Goal: Task Accomplishment & Management: Use online tool/utility

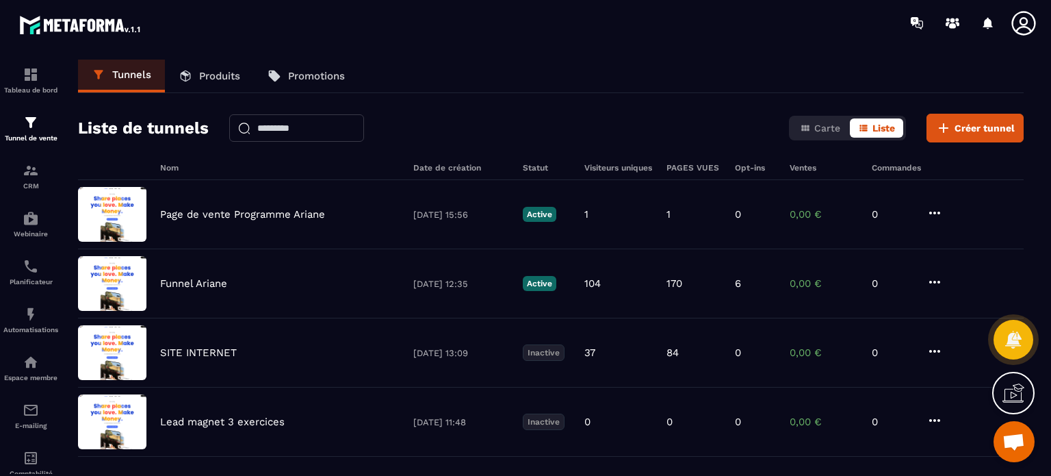
click at [1019, 19] on icon at bounding box center [1023, 23] width 27 height 27
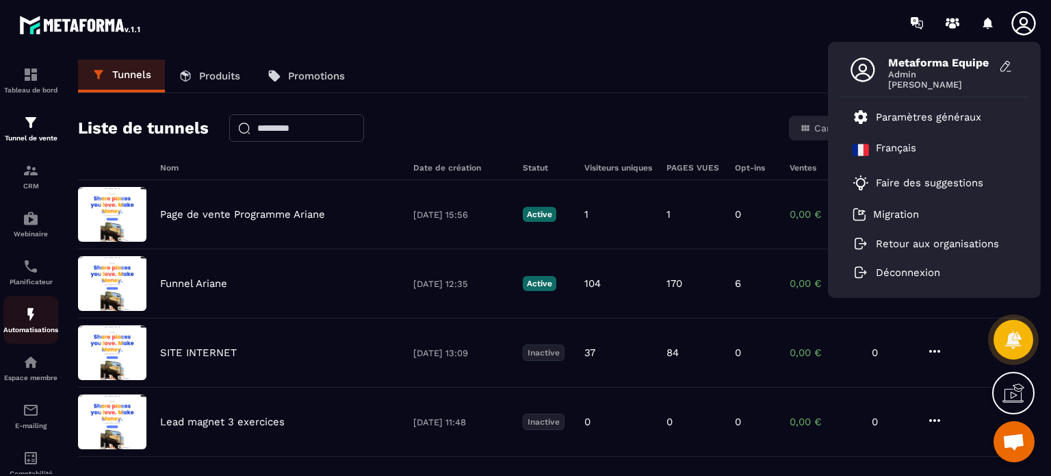
click at [31, 322] on img at bounding box center [31, 314] width 16 height 16
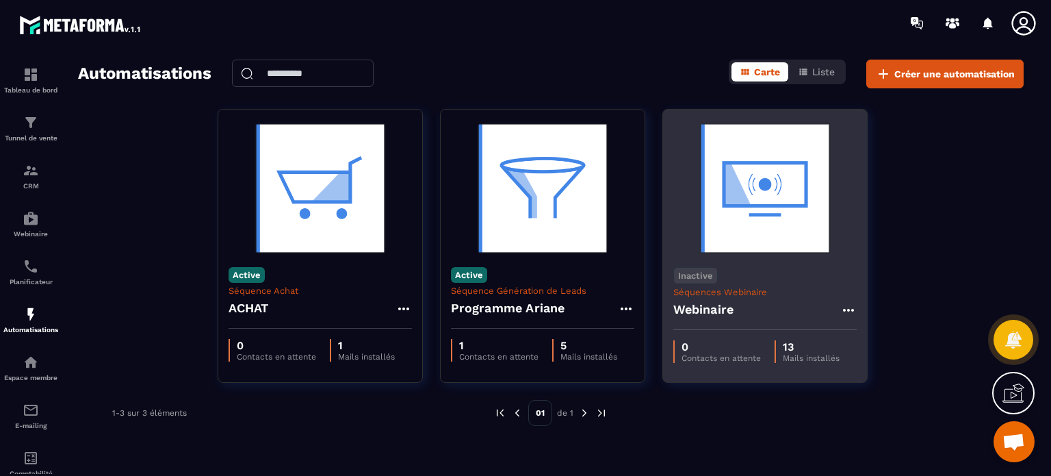
click at [717, 304] on h4 "Webinaire" at bounding box center [704, 309] width 61 height 19
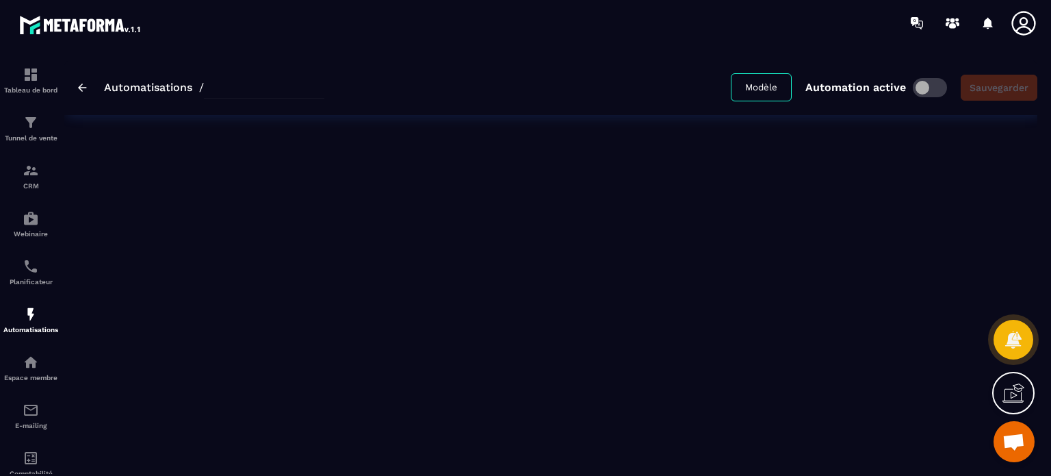
type input "*********"
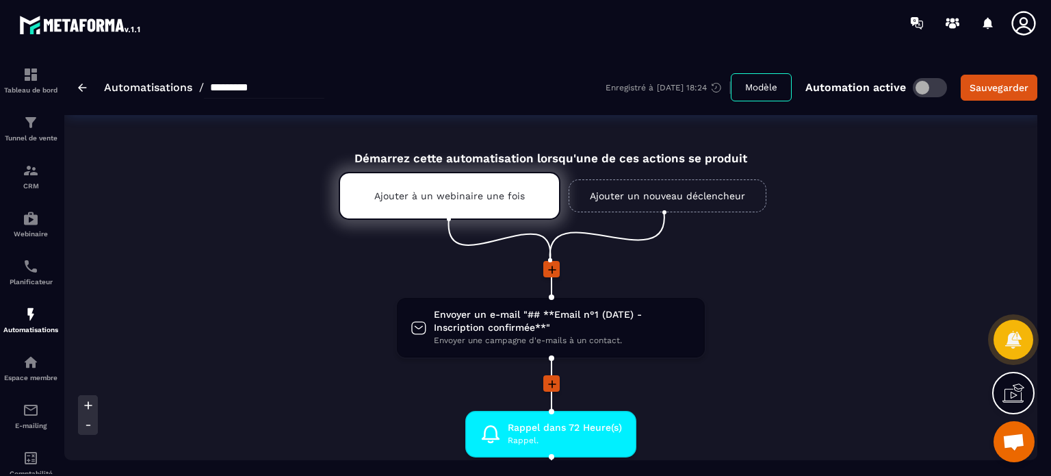
click at [549, 272] on icon at bounding box center [553, 270] width 14 height 14
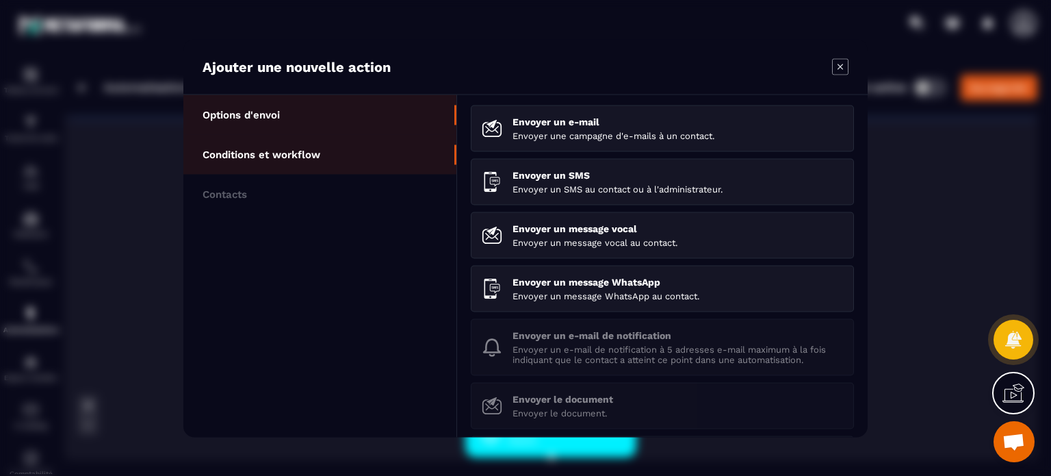
click at [245, 174] on li "Conditions et workflow" at bounding box center [319, 194] width 273 height 40
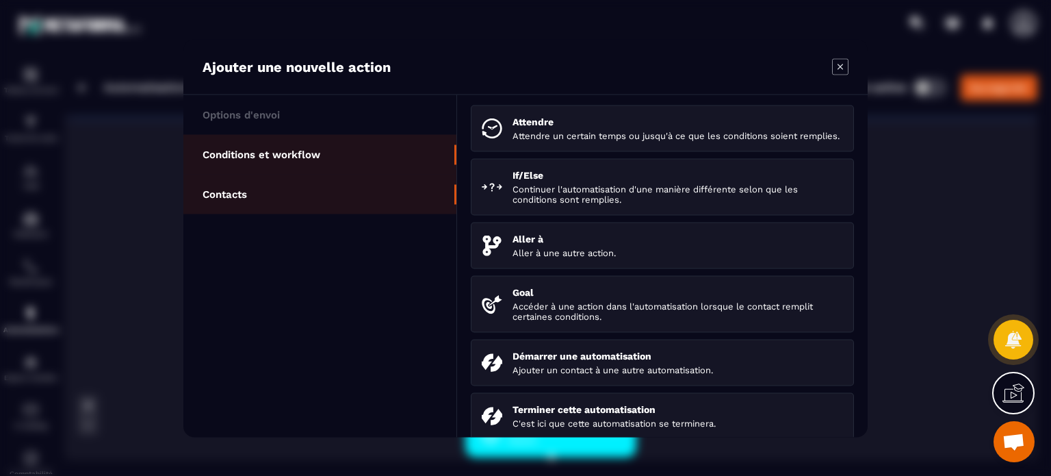
click at [255, 196] on li "Contacts" at bounding box center [319, 194] width 273 height 40
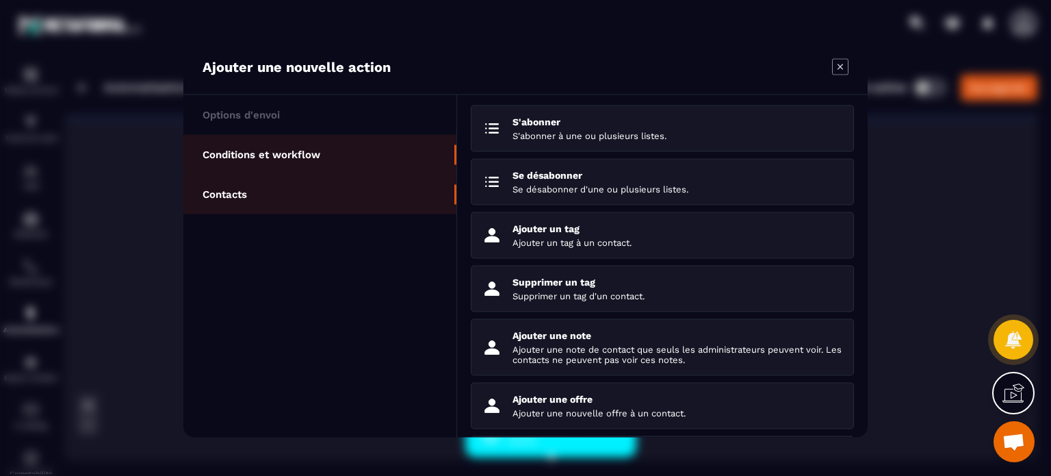
click at [273, 156] on p "Conditions et workflow" at bounding box center [262, 154] width 118 height 12
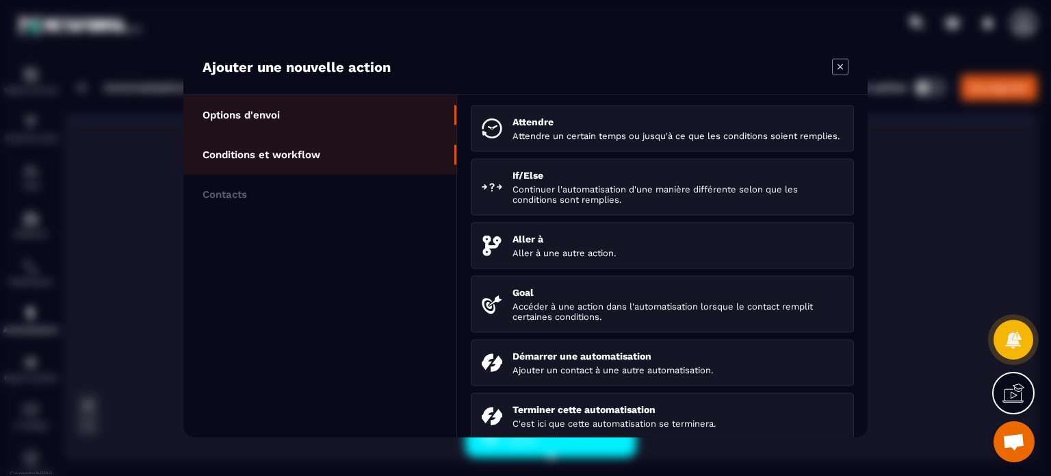
click at [324, 134] on li "Options d'envoi" at bounding box center [319, 154] width 273 height 40
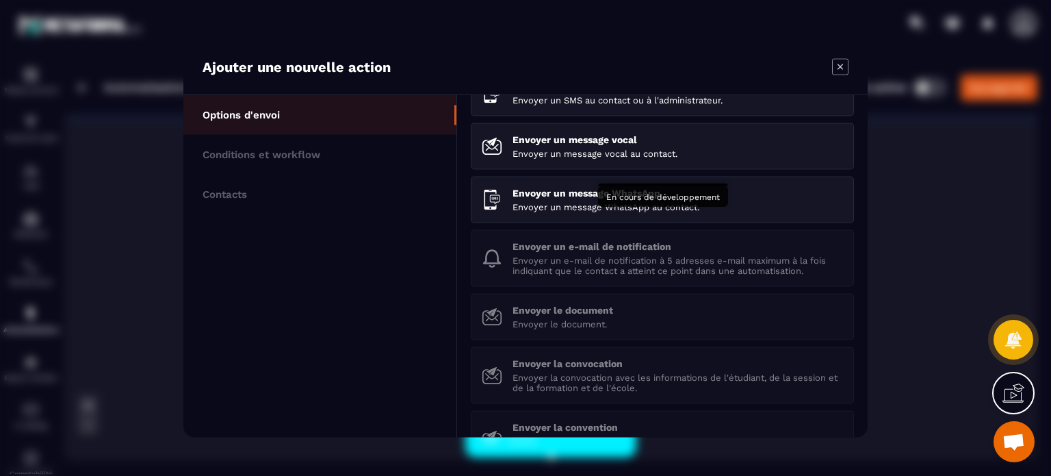
scroll to position [120, 0]
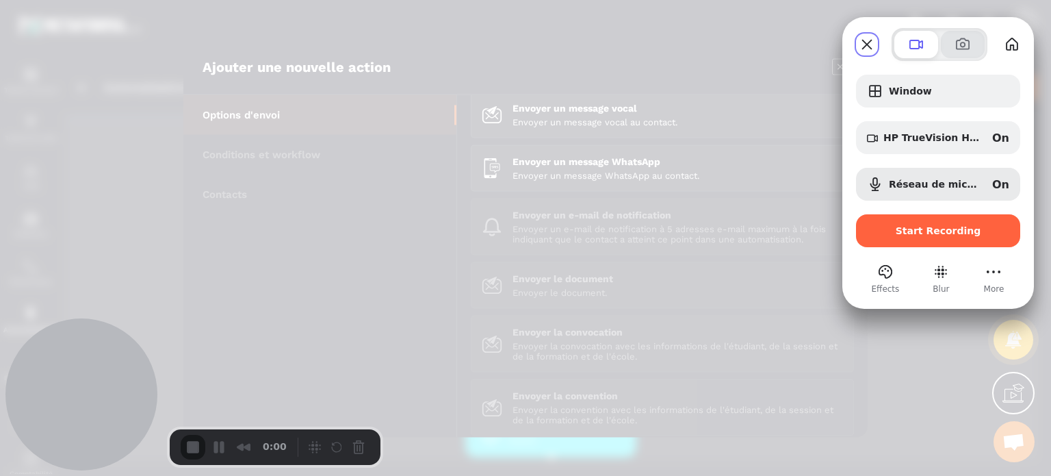
click at [960, 47] on span at bounding box center [963, 44] width 16 height 16
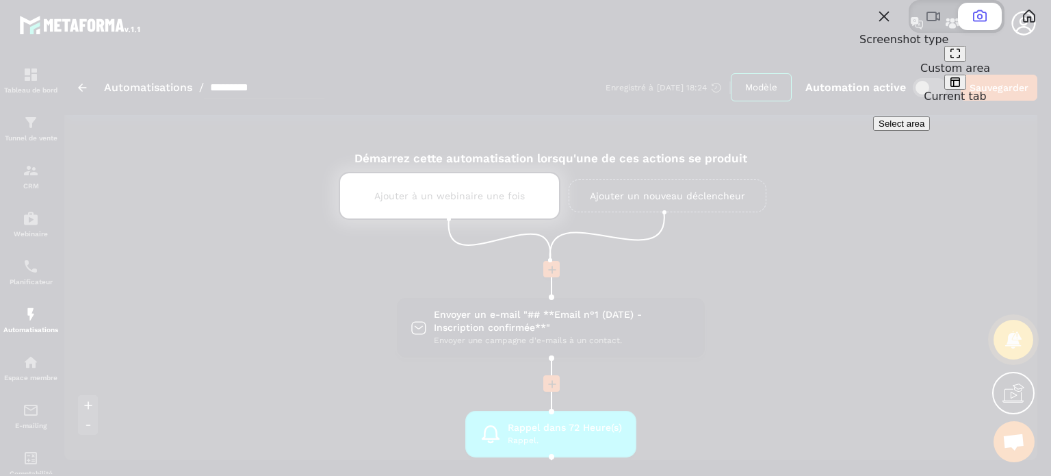
click at [967, 90] on button at bounding box center [956, 83] width 22 height 16
click at [922, 129] on span "Take screenshot" at bounding box center [912, 123] width 66 height 10
click at [336, 310] on div at bounding box center [525, 238] width 1051 height 476
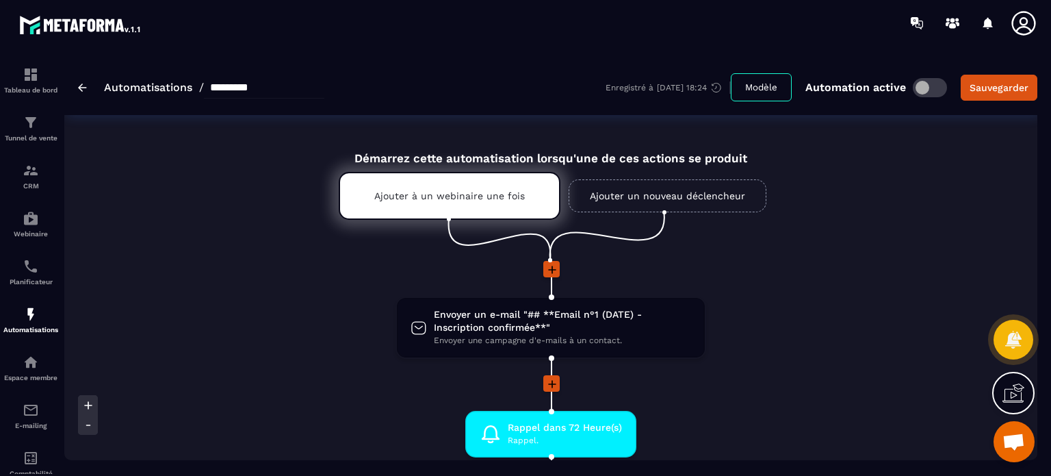
click at [548, 266] on icon at bounding box center [553, 270] width 14 height 14
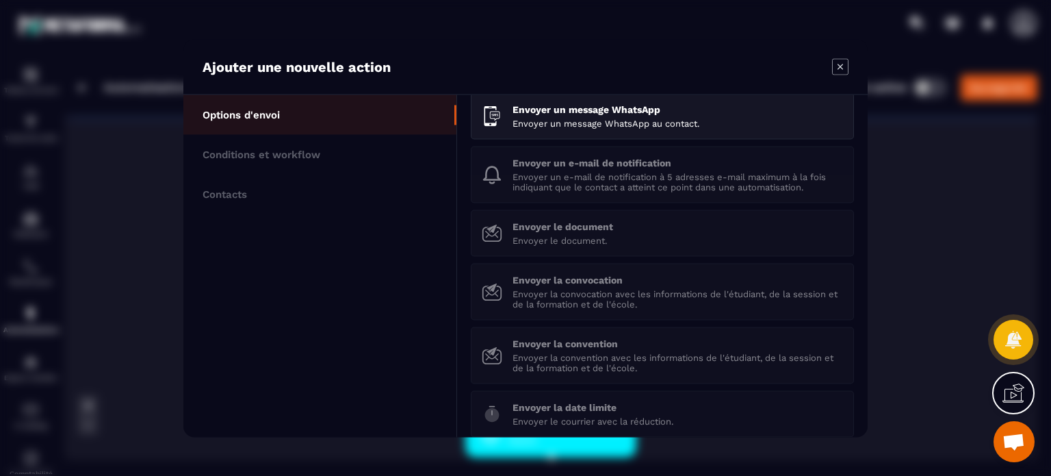
scroll to position [189, 0]
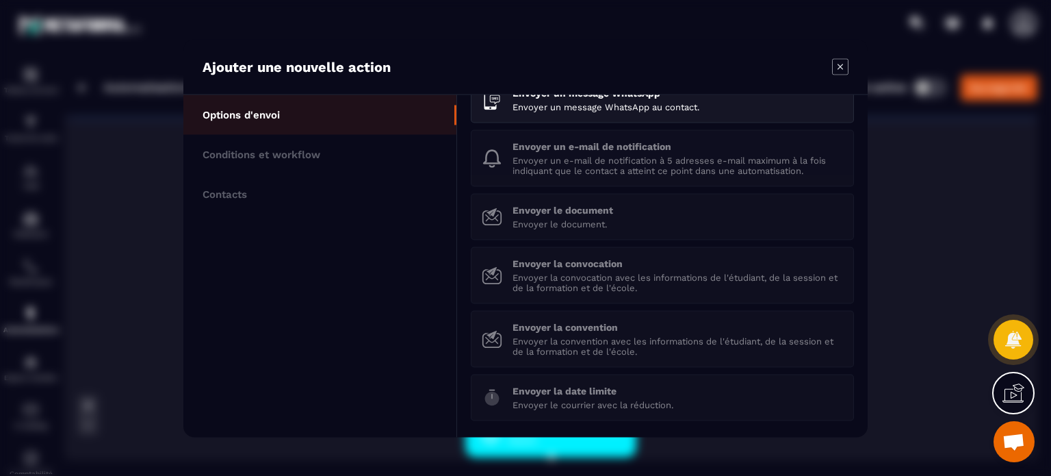
click at [615, 66] on div "Ajouter une nouvelle action" at bounding box center [525, 66] width 684 height 55
click at [845, 60] on icon "Modal window" at bounding box center [840, 66] width 16 height 16
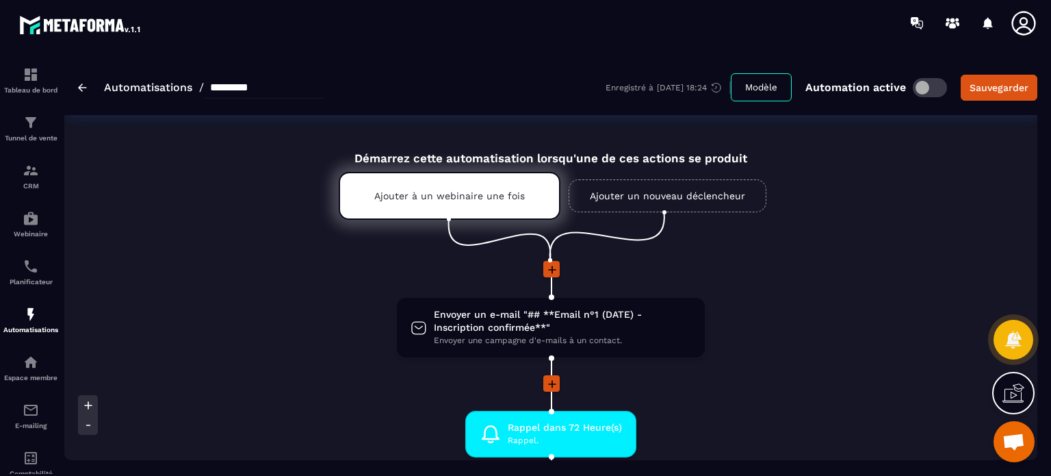
click at [74, 81] on div "Automatisations / ********* Enregistré à [DATE] 18:24 Modèle Automation active …" at bounding box center [550, 87] width 973 height 55
click at [85, 84] on img at bounding box center [82, 88] width 9 height 8
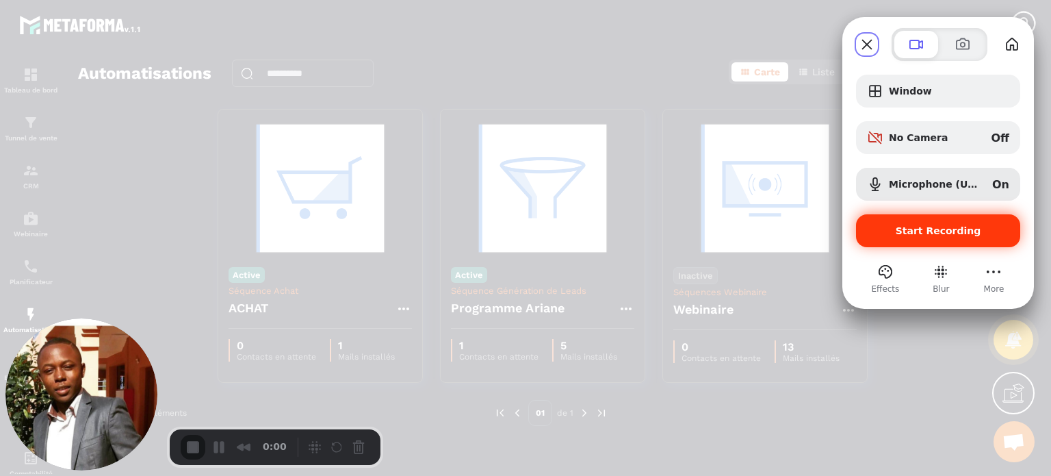
click at [910, 232] on span "Start Recording" at bounding box center [939, 230] width 86 height 11
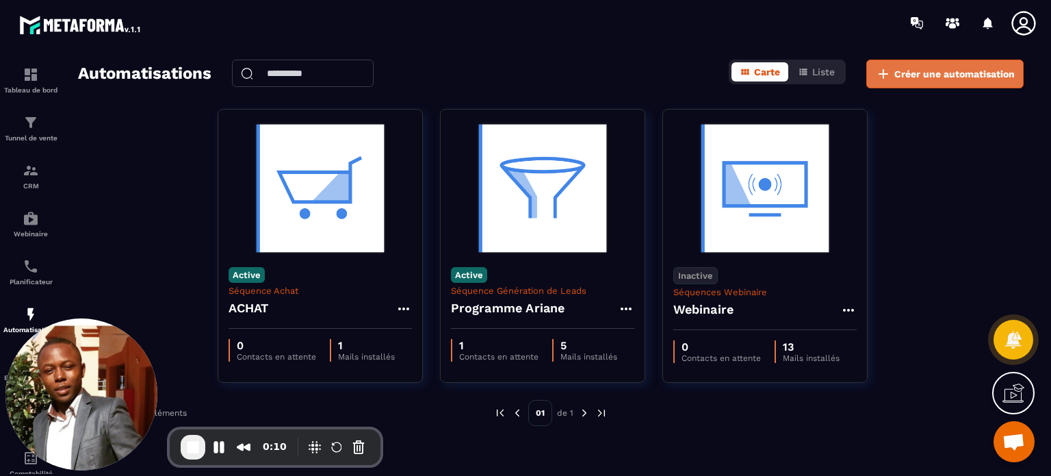
click at [960, 79] on span "Créer une automatisation" at bounding box center [955, 74] width 120 height 14
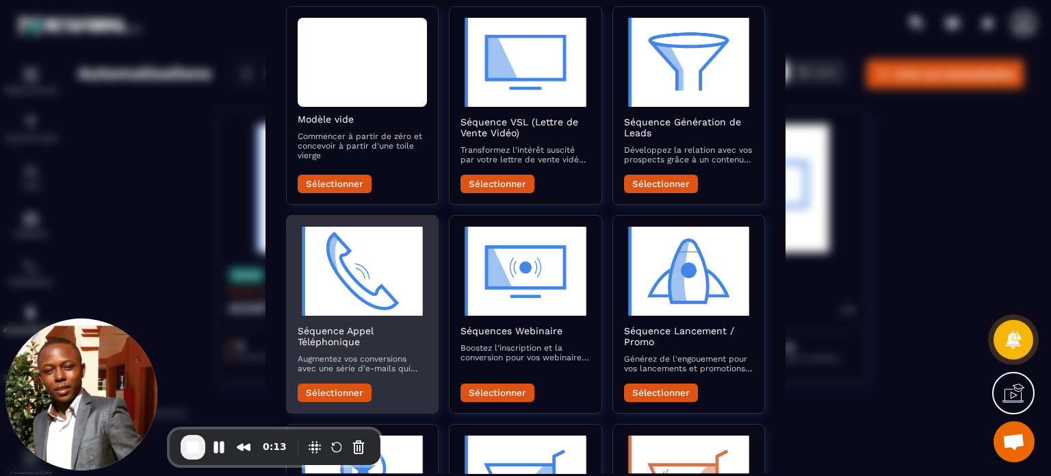
scroll to position [205, 0]
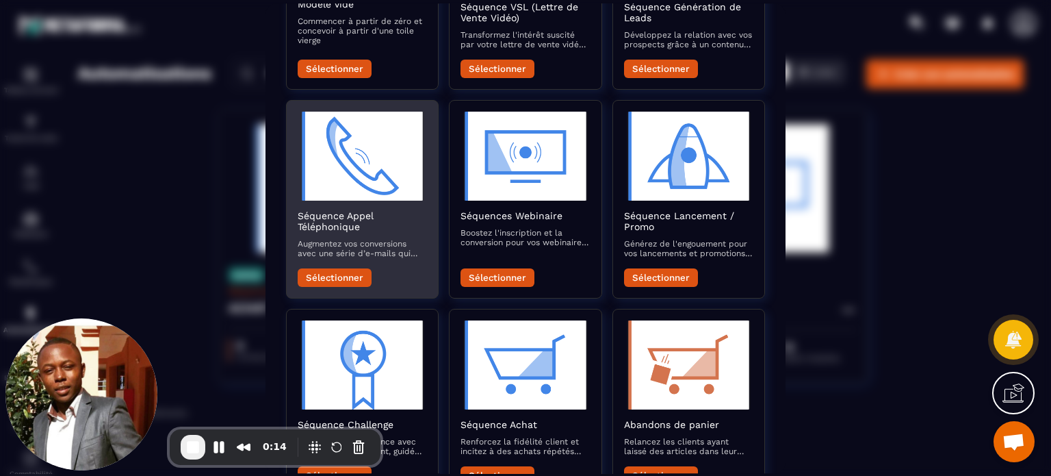
click at [346, 279] on button "Sélectionner" at bounding box center [335, 277] width 74 height 18
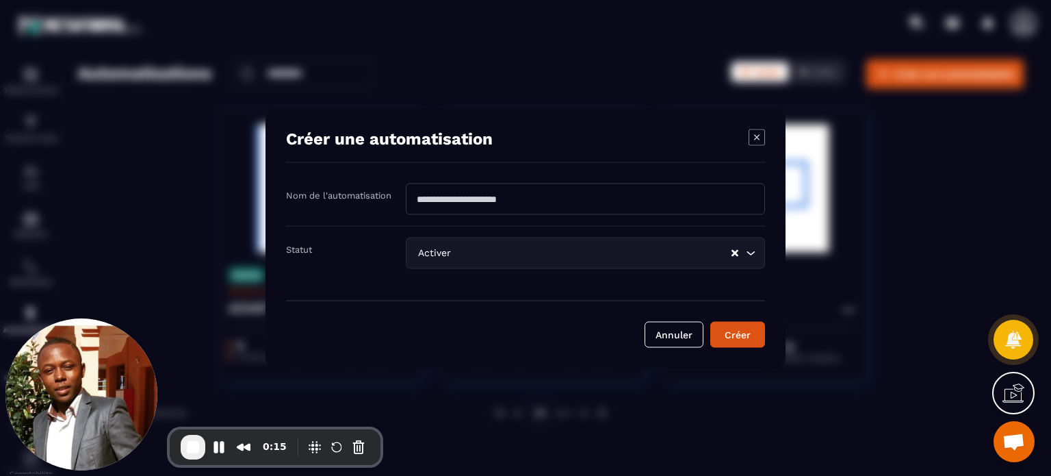
click at [461, 203] on input "Modal window" at bounding box center [585, 198] width 359 height 31
type input "**********"
click at [711, 321] on button "Créer" at bounding box center [738, 334] width 55 height 26
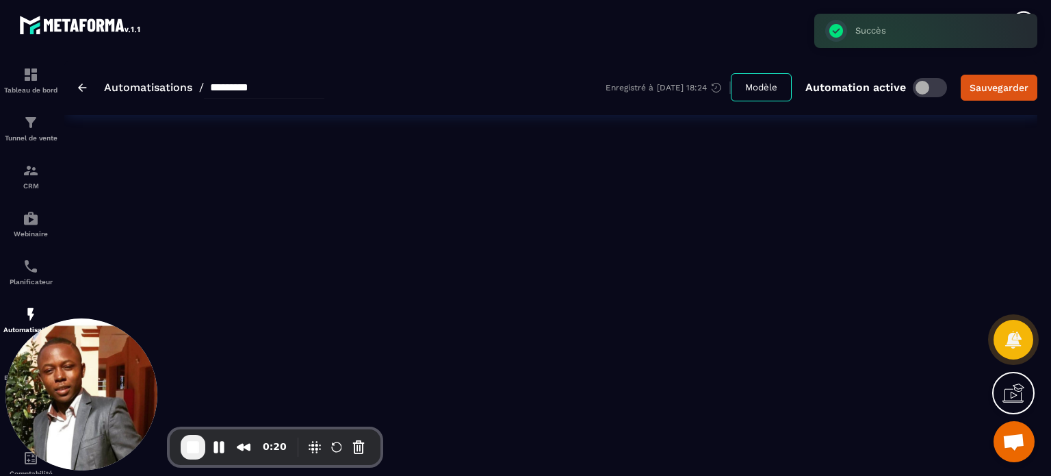
type input "**********"
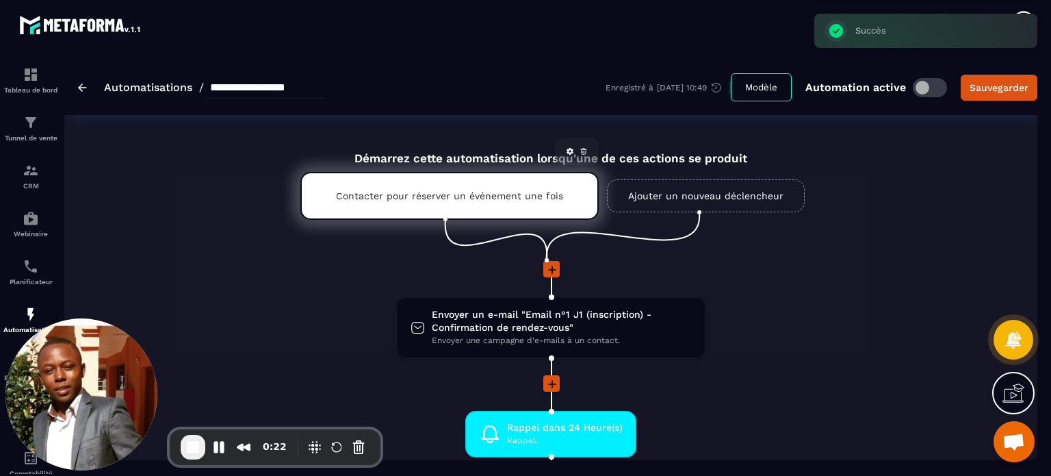
click at [461, 202] on div "Contacter pour réserver un événement une fois" at bounding box center [449, 196] width 298 height 48
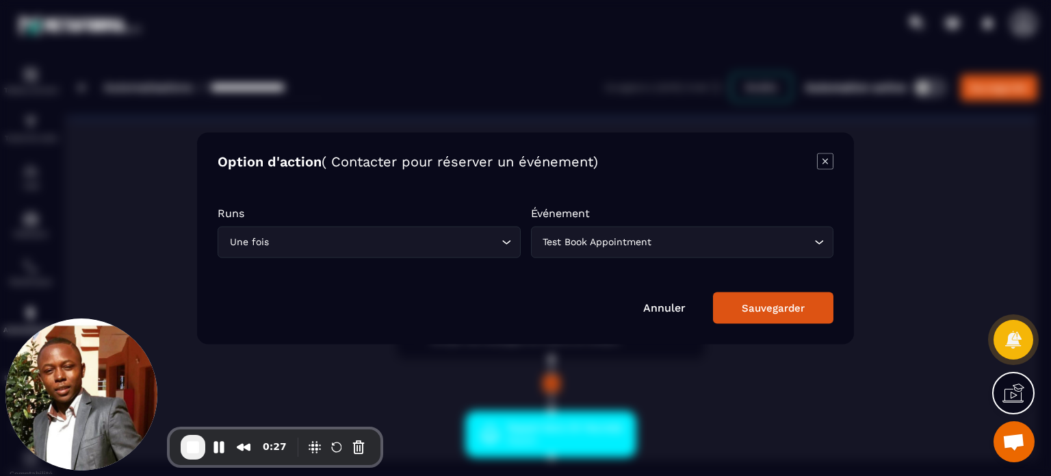
click at [327, 249] on div "Une fois Loading..." at bounding box center [369, 241] width 303 height 31
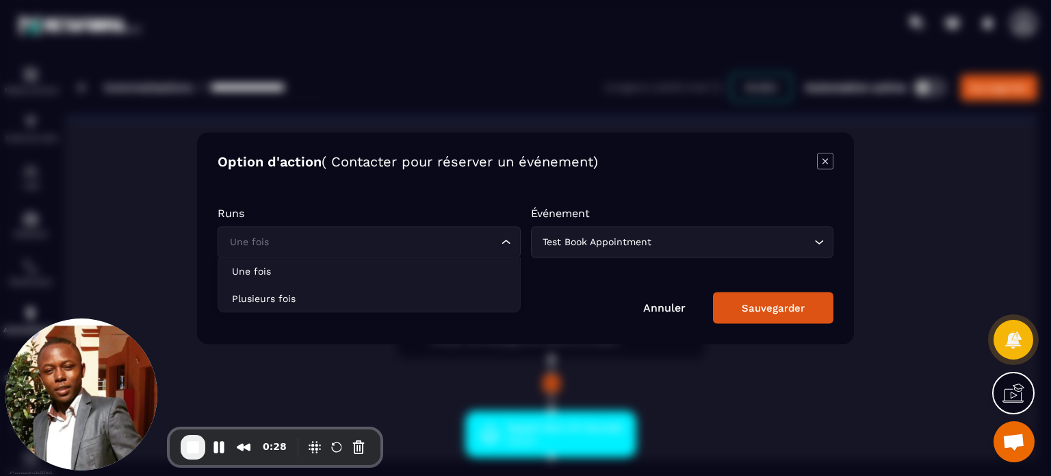
click at [554, 249] on div "Test Book Appointment Loading..." at bounding box center [682, 241] width 303 height 31
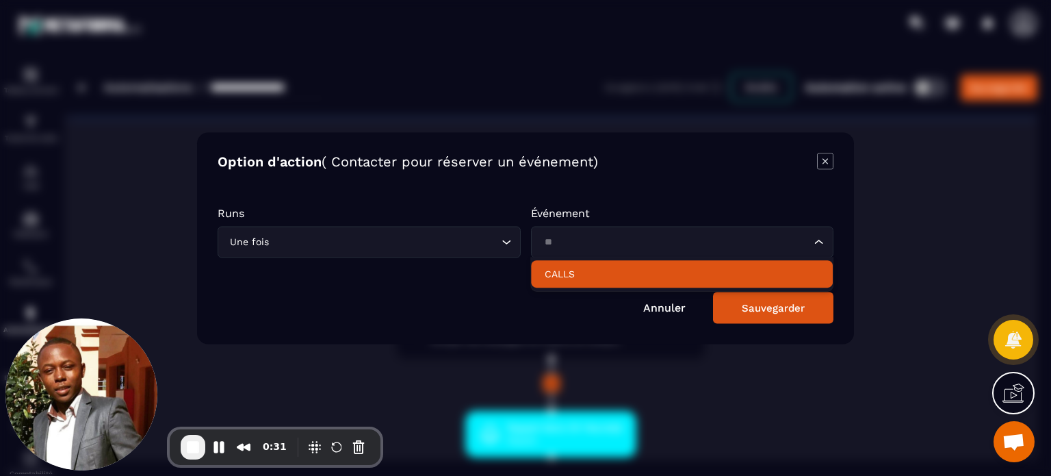
type input "*"
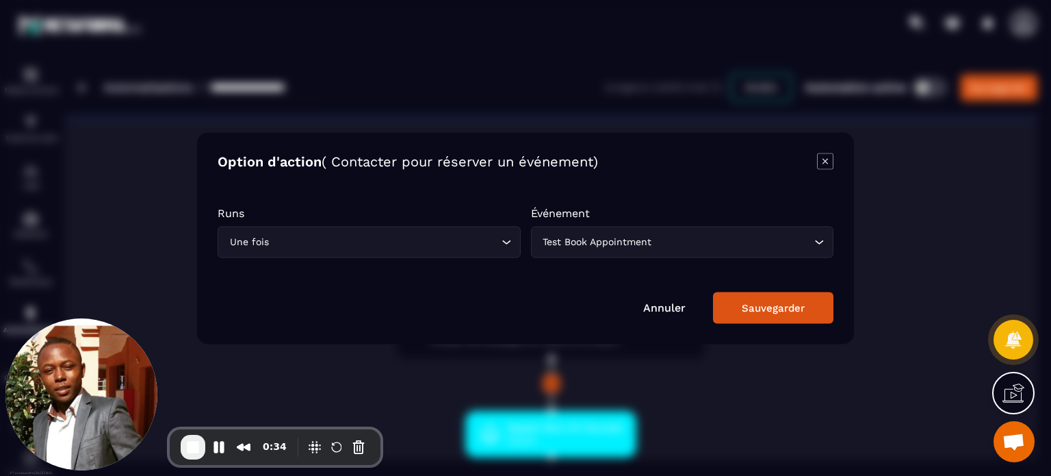
click at [819, 165] on icon "Modal window" at bounding box center [825, 161] width 16 height 16
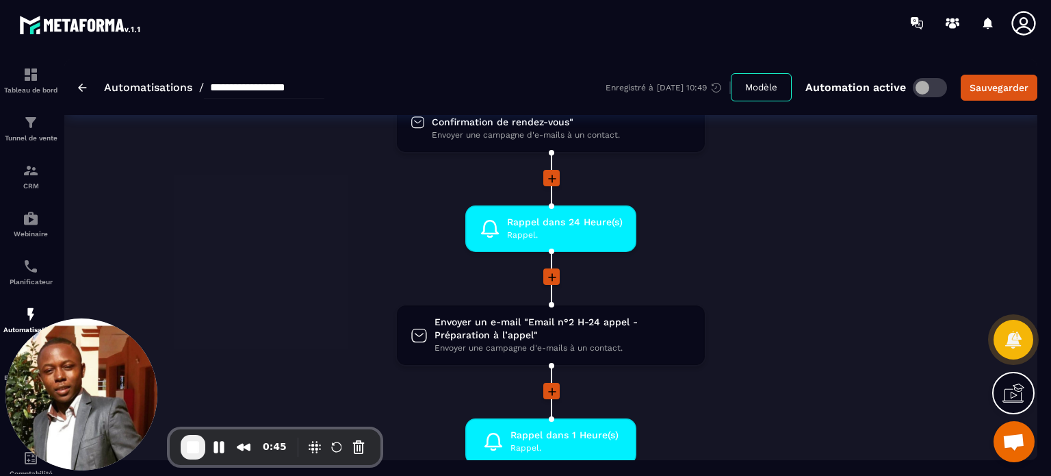
scroll to position [0, 0]
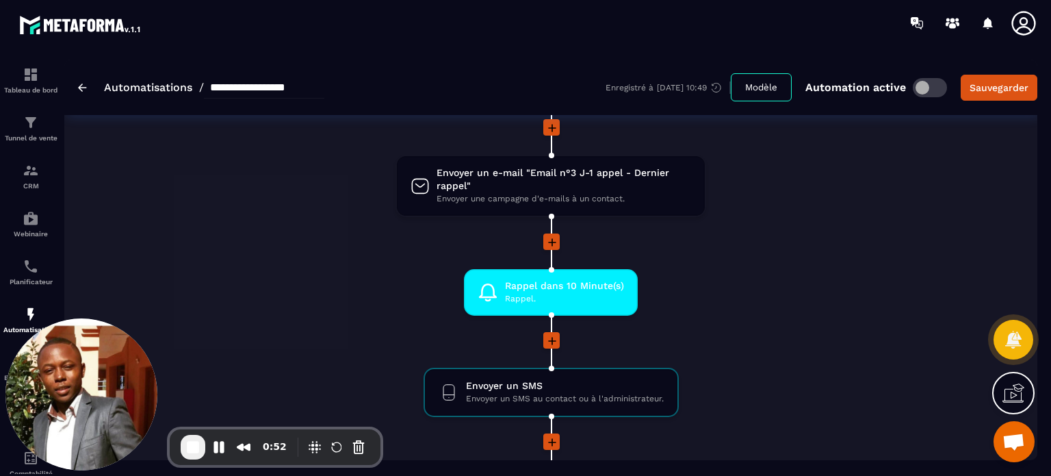
scroll to position [753, 0]
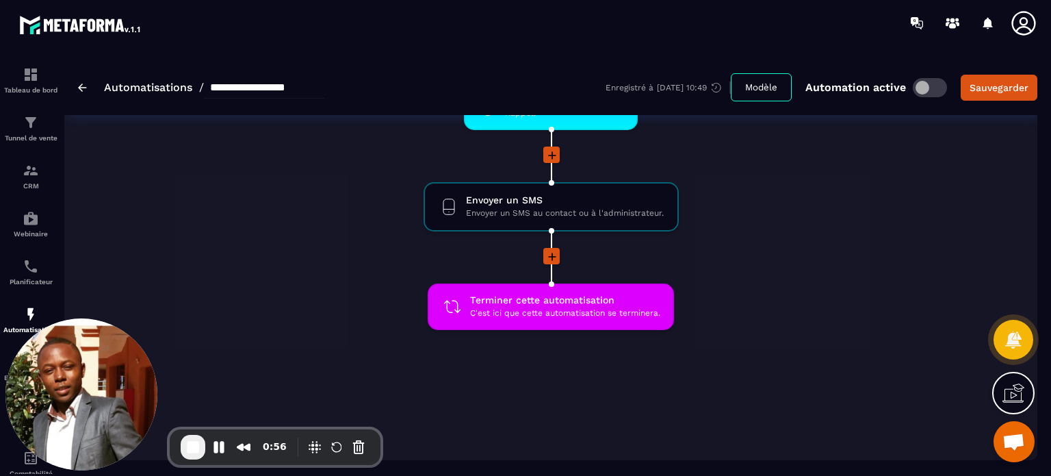
click at [82, 87] on img at bounding box center [82, 88] width 9 height 8
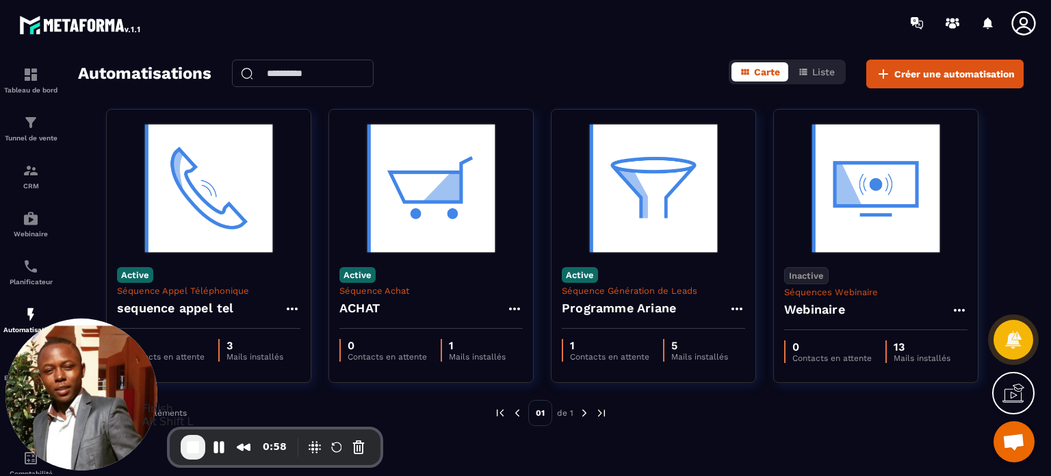
click at [190, 449] on span "End Recording" at bounding box center [193, 447] width 16 height 16
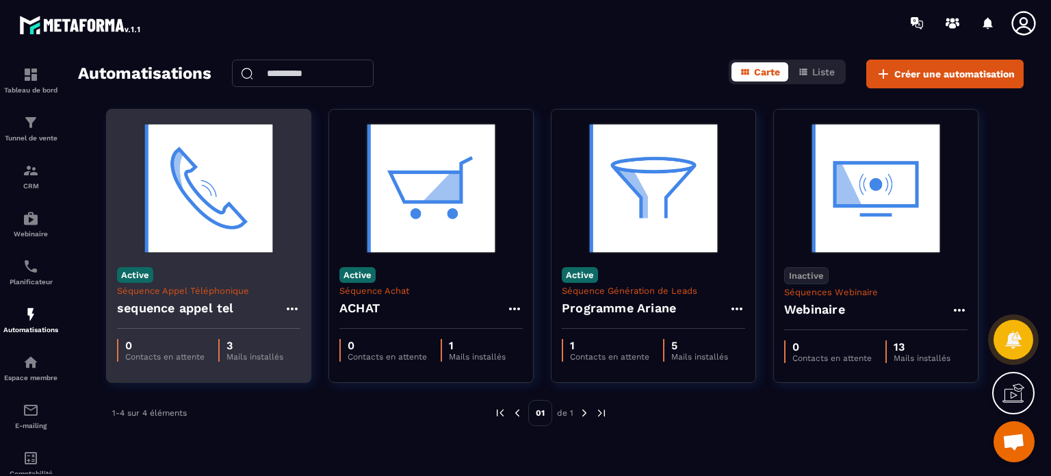
click at [294, 307] on icon at bounding box center [292, 308] width 16 height 16
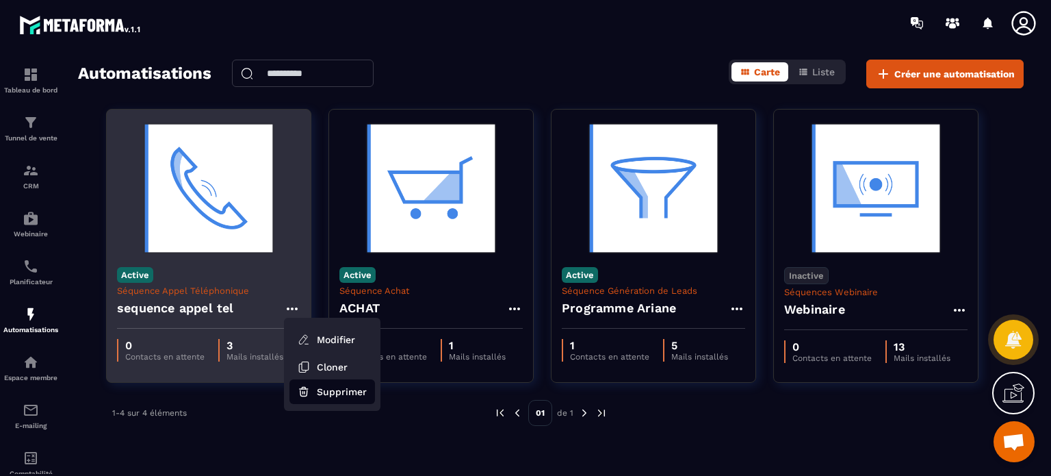
click at [324, 388] on button "Supprimer" at bounding box center [333, 391] width 86 height 25
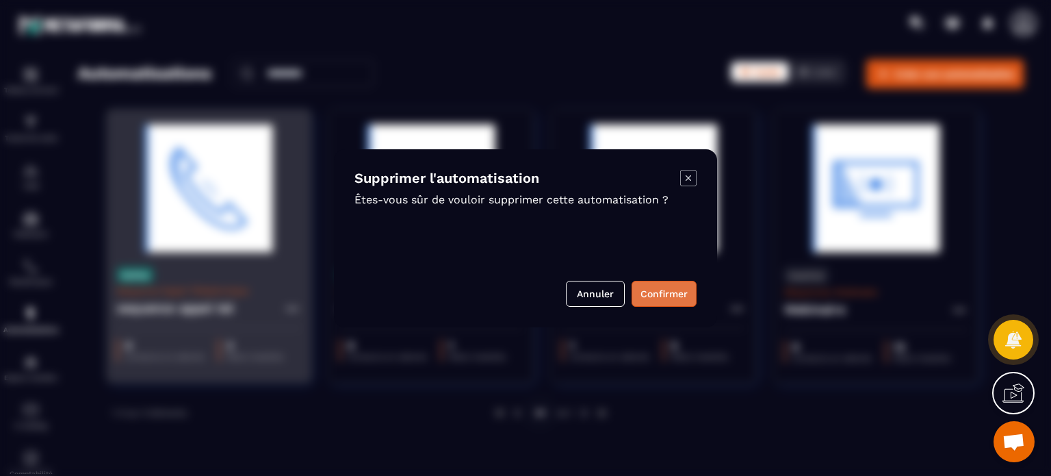
click at [682, 281] on button "Confirmer" at bounding box center [664, 294] width 65 height 26
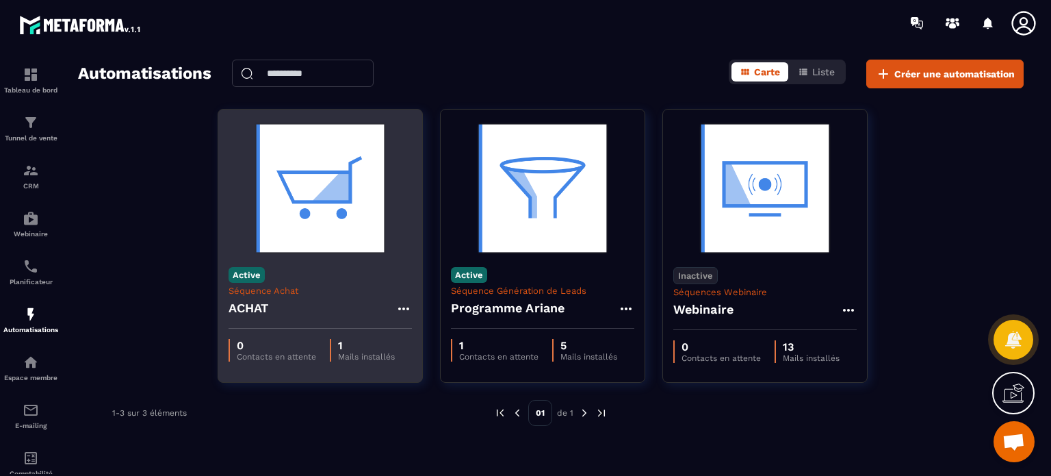
click at [1020, 24] on icon at bounding box center [1023, 23] width 27 height 27
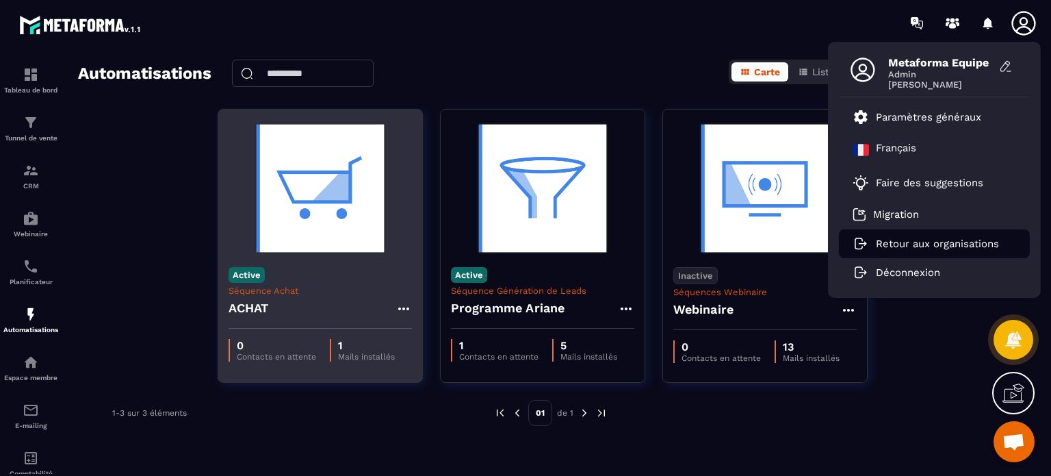
click at [934, 241] on p "Retour aux organisations" at bounding box center [937, 244] width 123 height 12
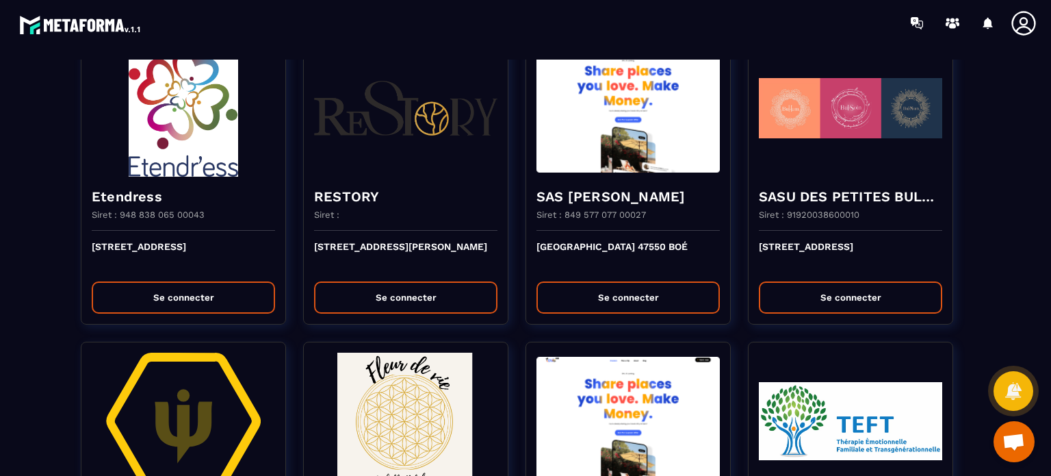
scroll to position [2259, 0]
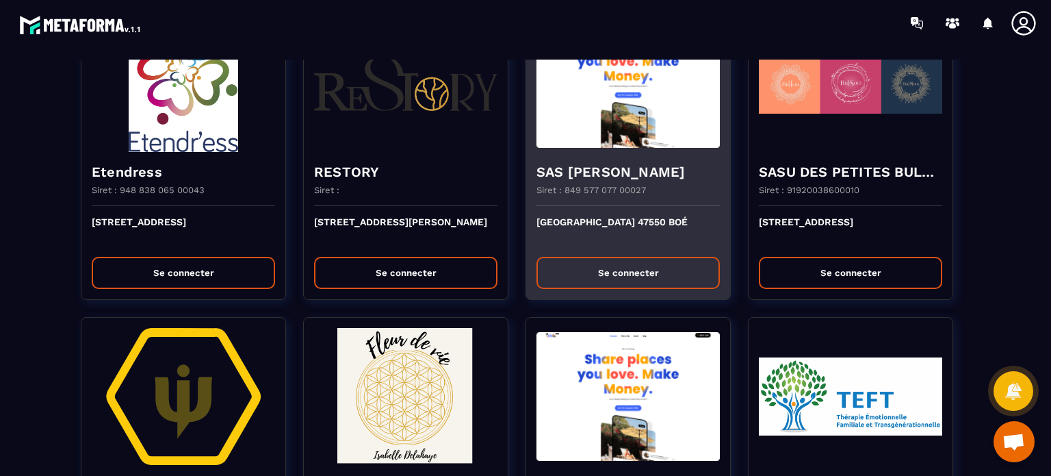
click at [606, 208] on div "[GEOGRAPHIC_DATA] 47550 BOÉ Se connecter" at bounding box center [628, 252] width 204 height 93
